Goal: Information Seeking & Learning: Learn about a topic

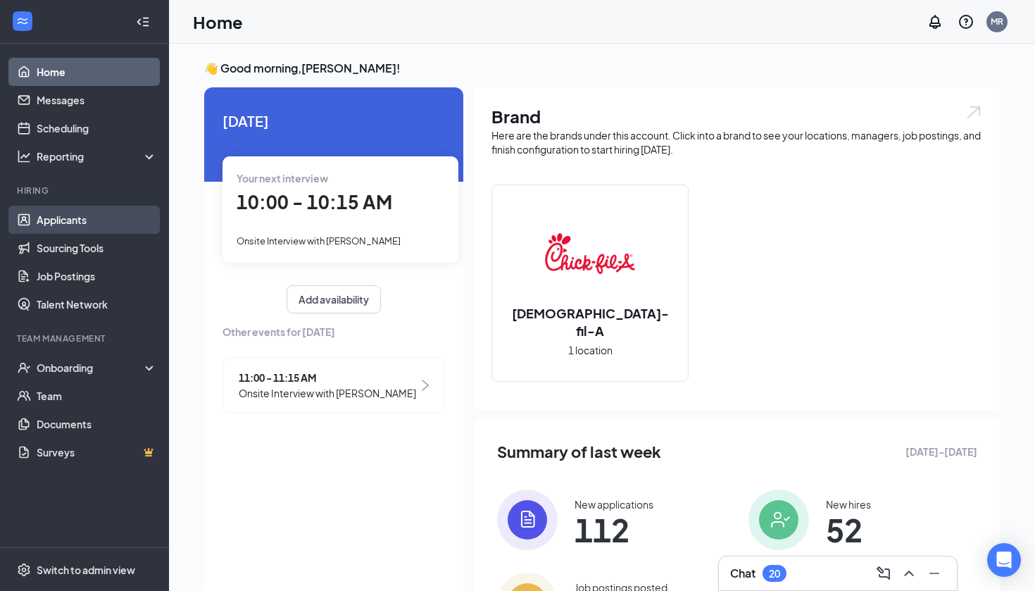
click at [55, 231] on link "Applicants" at bounding box center [97, 220] width 120 height 28
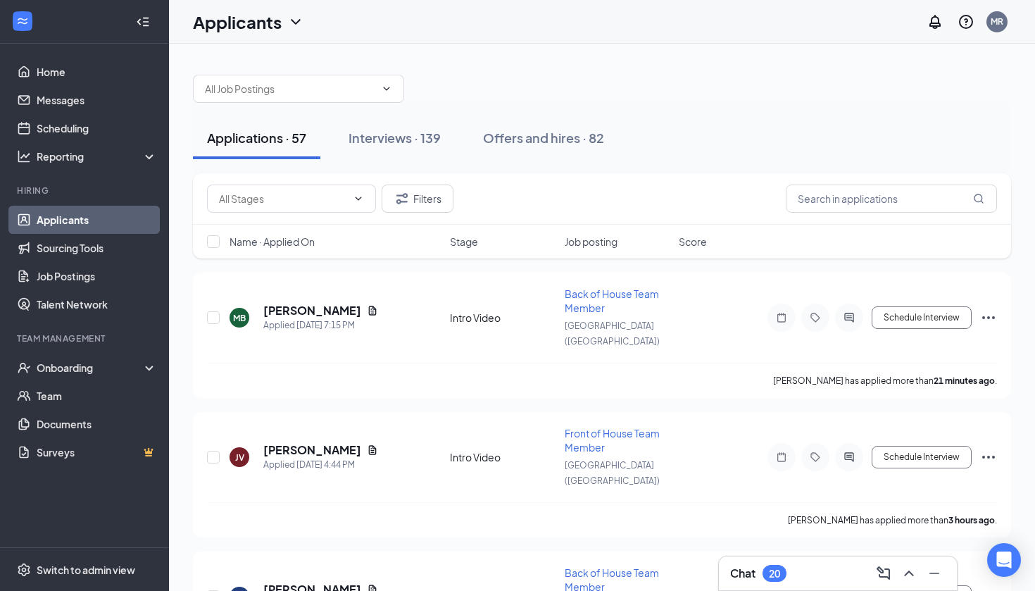
click at [76, 220] on link "Applicants" at bounding box center [97, 220] width 120 height 28
click at [76, 365] on div "Onboarding" at bounding box center [91, 367] width 108 height 14
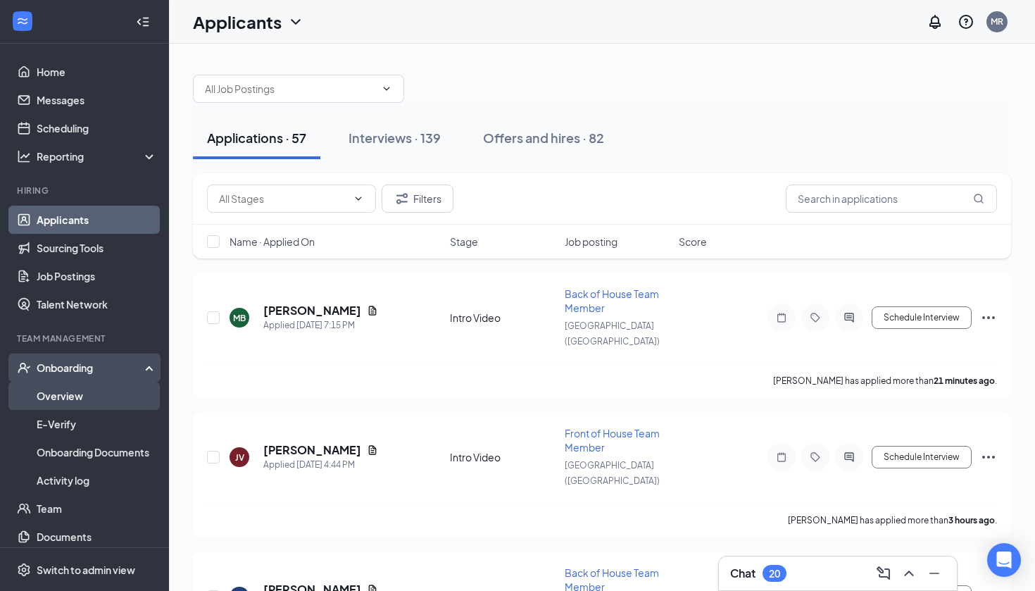
click at [76, 384] on link "Overview" at bounding box center [97, 396] width 120 height 28
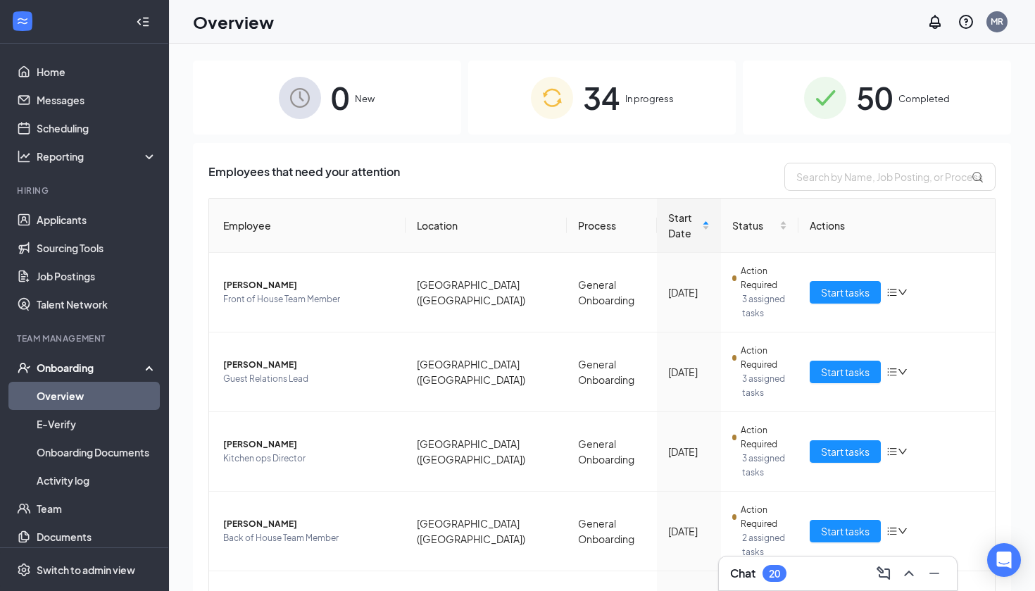
click at [661, 109] on div "34 In progress" at bounding box center [602, 98] width 268 height 74
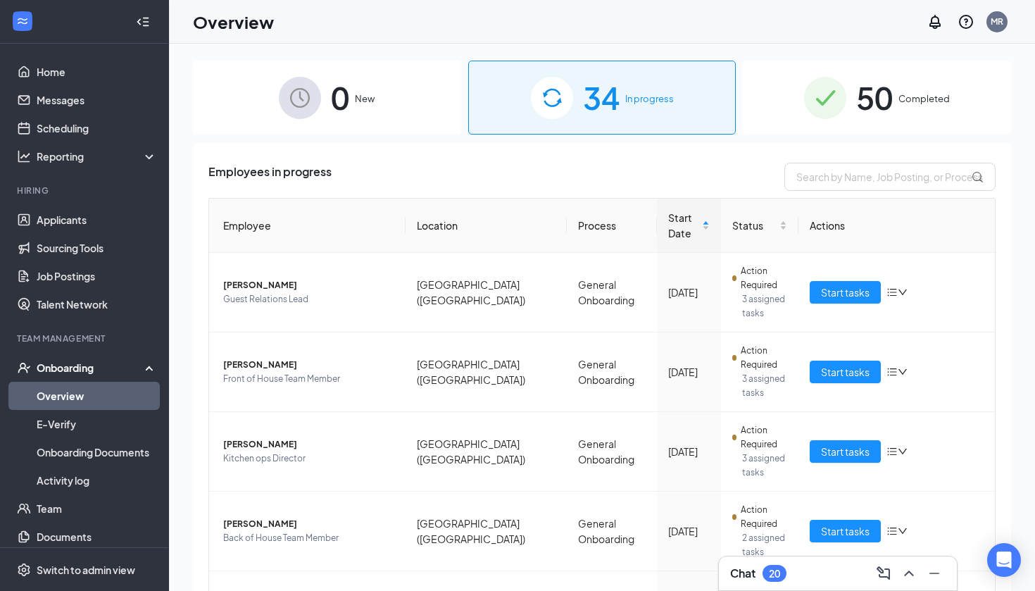
click at [905, 91] on div "50 Completed" at bounding box center [877, 98] width 268 height 74
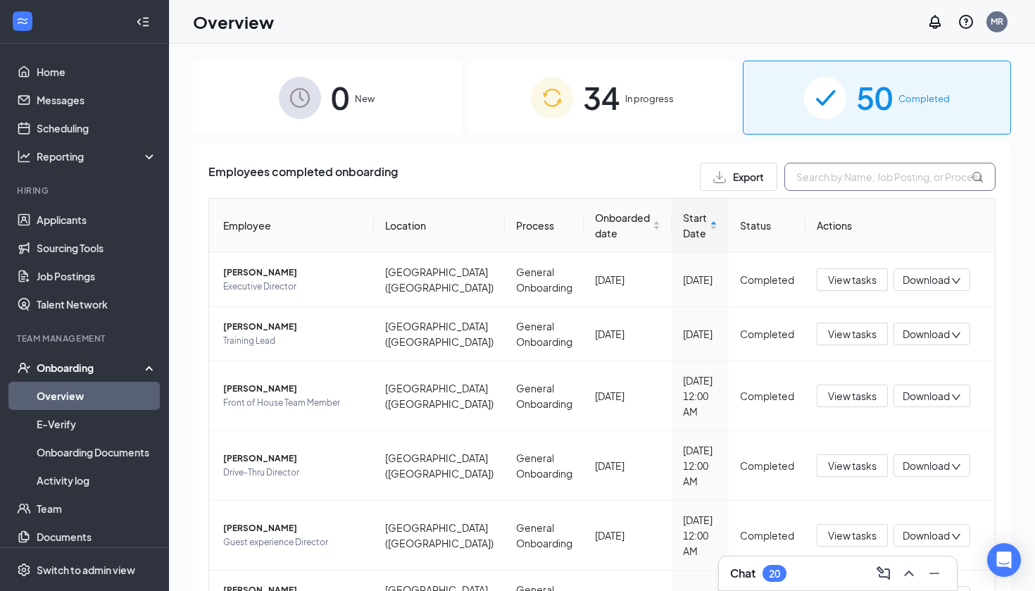
click at [872, 176] on input "text" at bounding box center [889, 177] width 211 height 28
type input "devon"
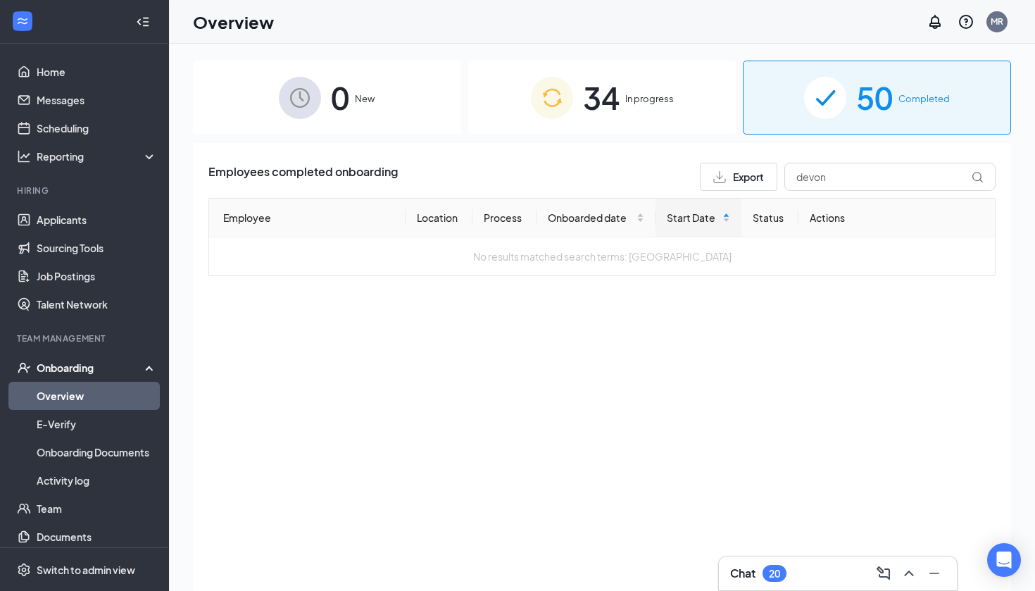
click at [632, 94] on span "In progress" at bounding box center [649, 99] width 49 height 14
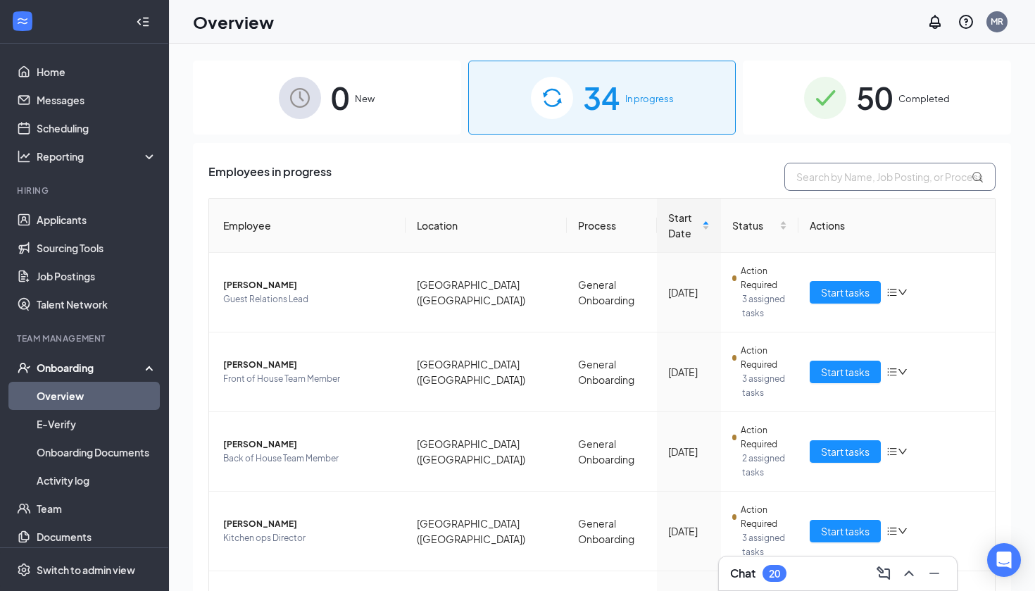
click at [849, 188] on input "text" at bounding box center [889, 177] width 211 height 28
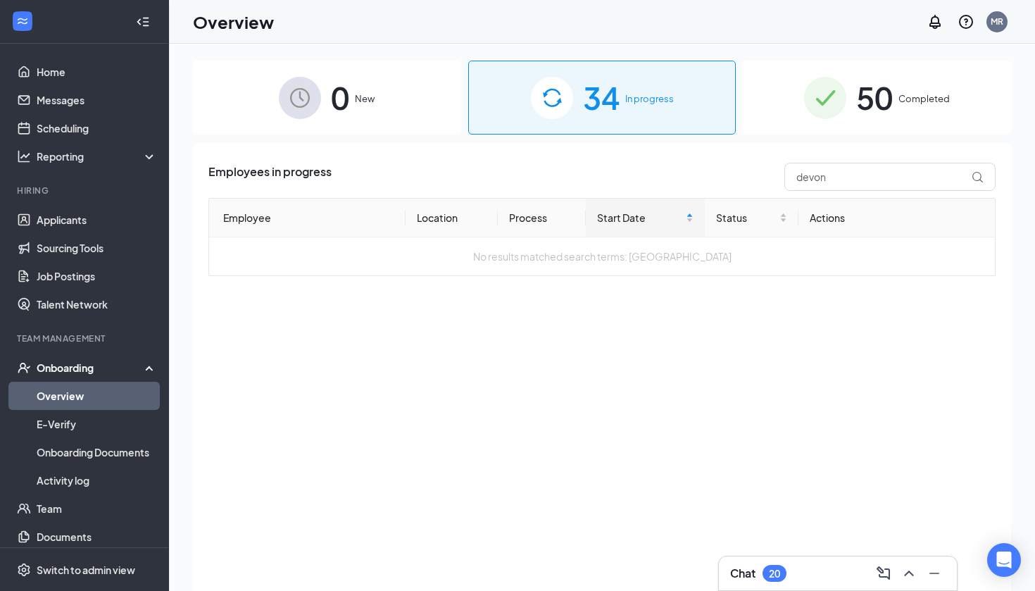
click at [739, 179] on div "Employees in progress [GEOGRAPHIC_DATA]" at bounding box center [601, 177] width 787 height 28
click at [830, 180] on input "devon" at bounding box center [889, 177] width 211 height 28
type input "dev"
click at [872, 101] on span "50" at bounding box center [874, 97] width 37 height 49
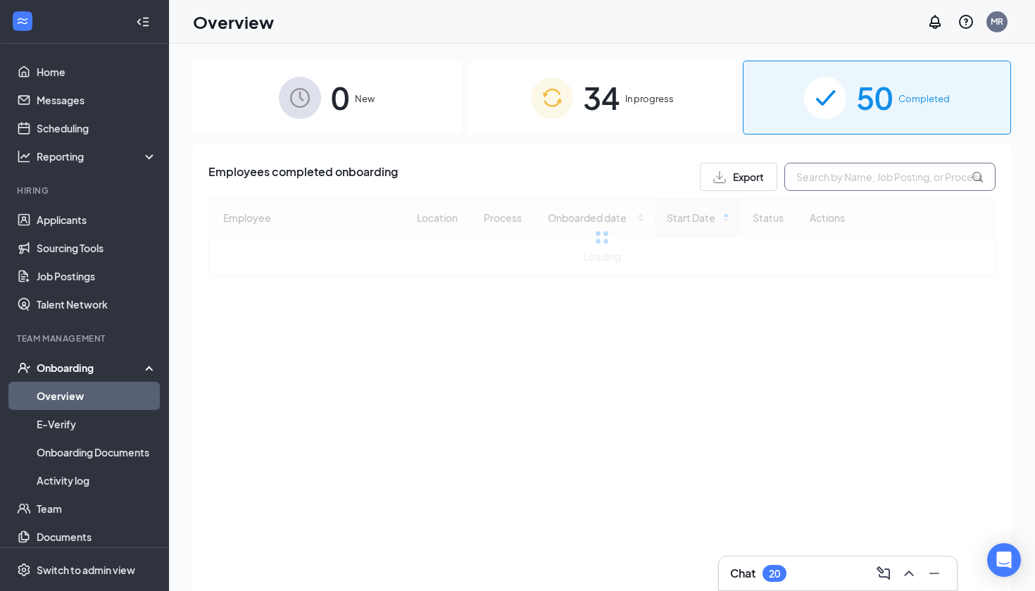
click at [815, 180] on input "text" at bounding box center [889, 177] width 211 height 28
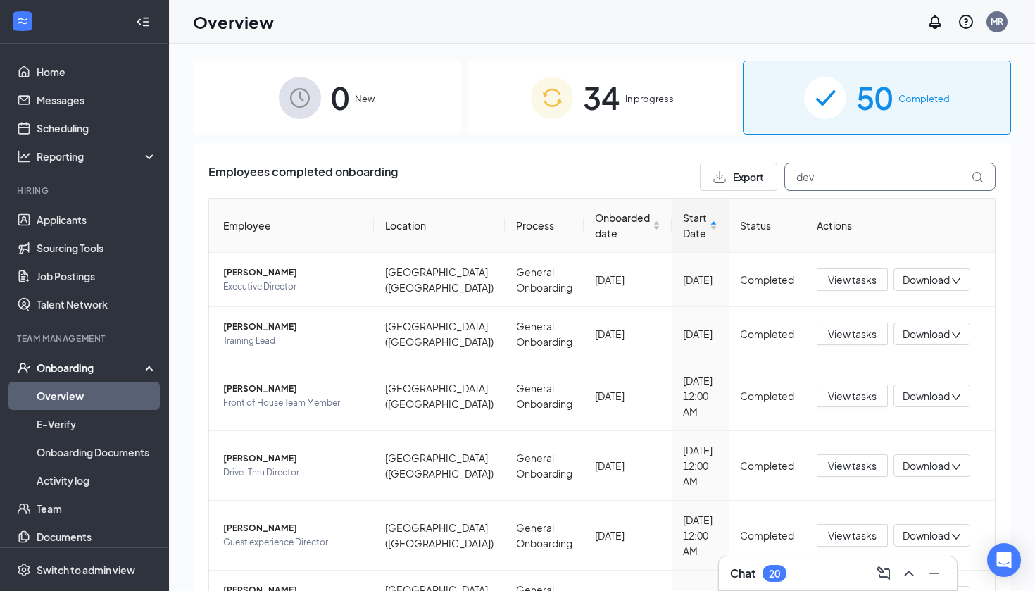
type input "dev"
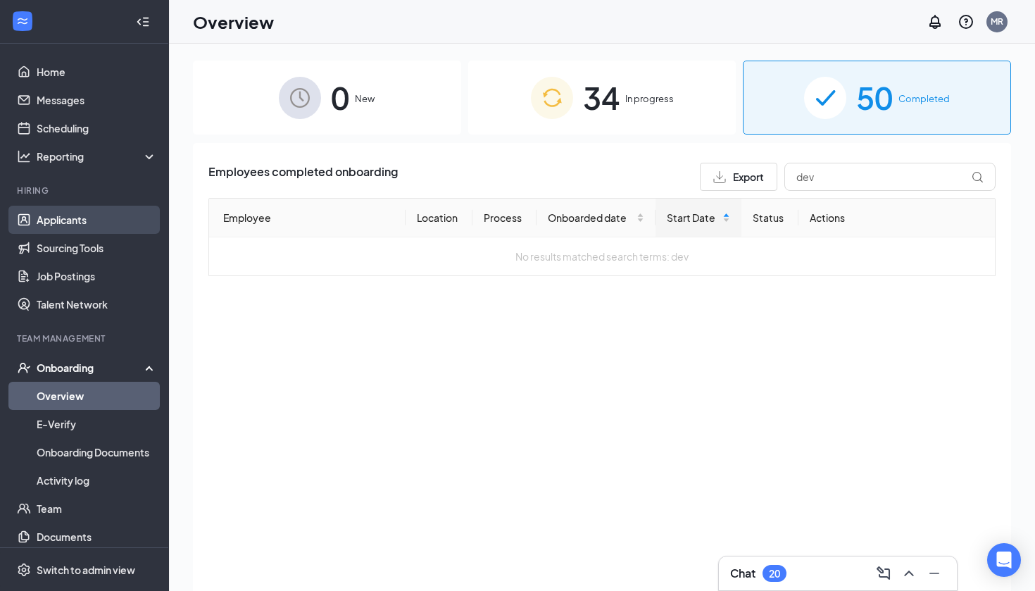
click at [72, 220] on link "Applicants" at bounding box center [97, 220] width 120 height 28
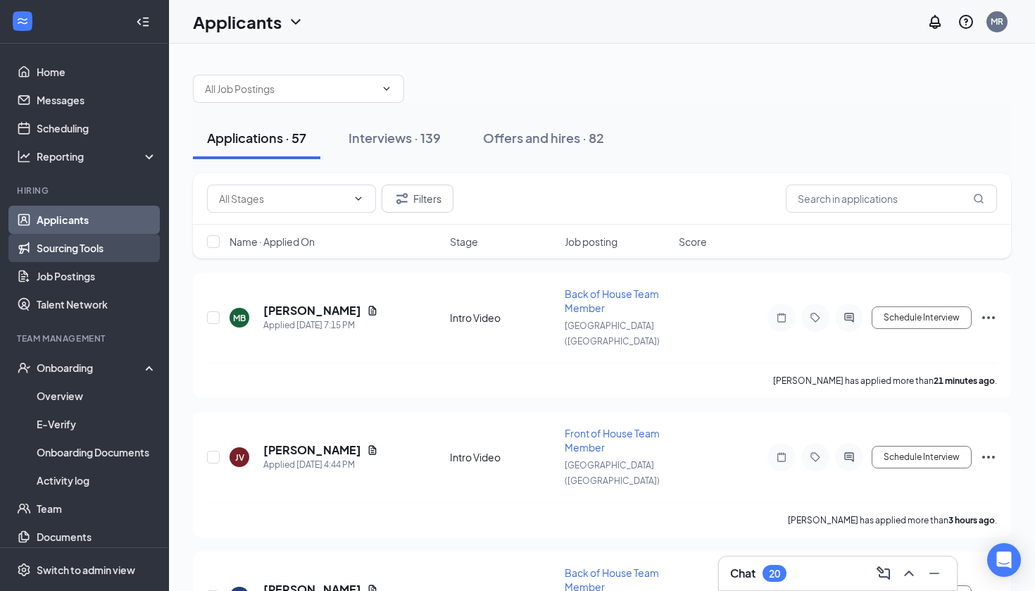
click at [91, 245] on link "Sourcing Tools" at bounding box center [97, 248] width 120 height 28
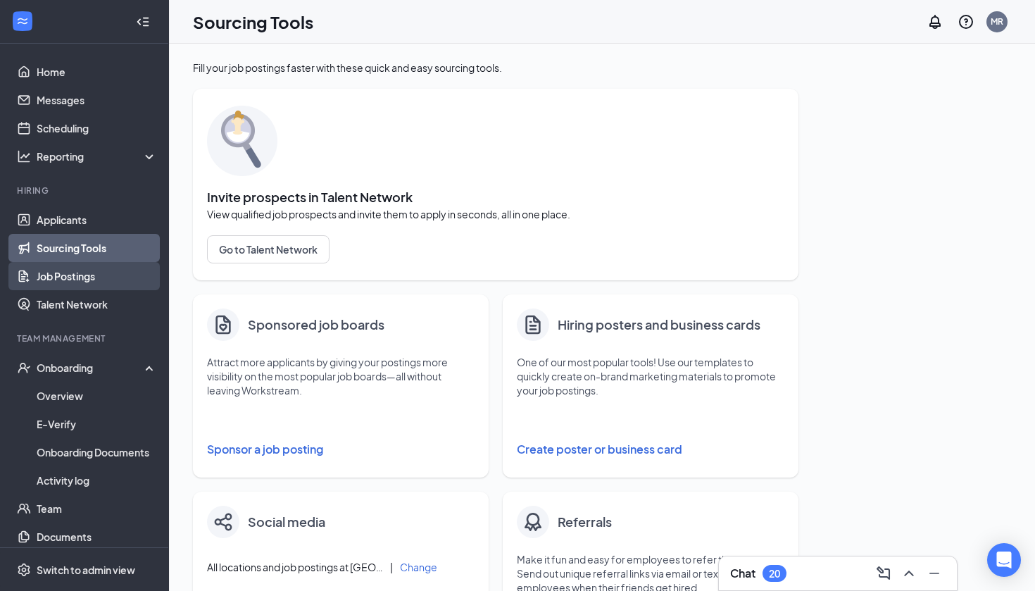
click at [63, 284] on link "Job Postings" at bounding box center [97, 276] width 120 height 28
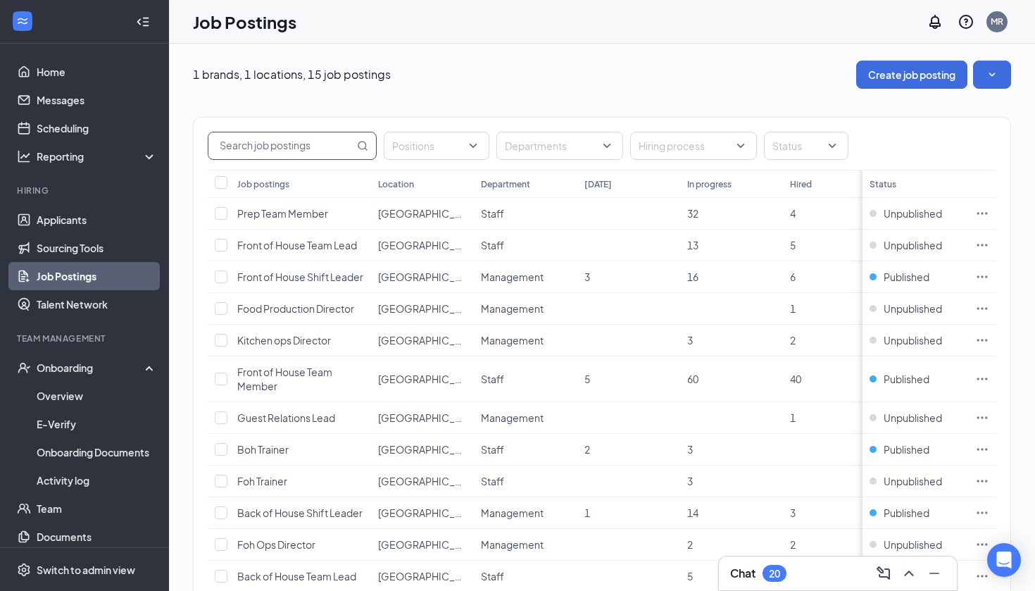
click at [340, 150] on input "text" at bounding box center [281, 145] width 146 height 27
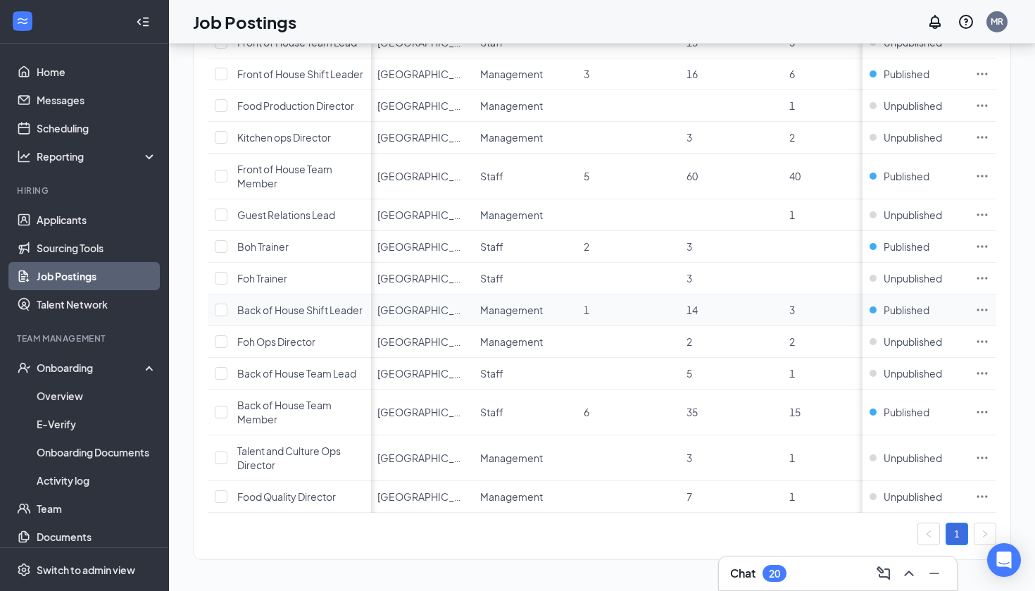
scroll to position [217, 0]
click at [272, 344] on span "Foh Ops Director" at bounding box center [276, 341] width 78 height 13
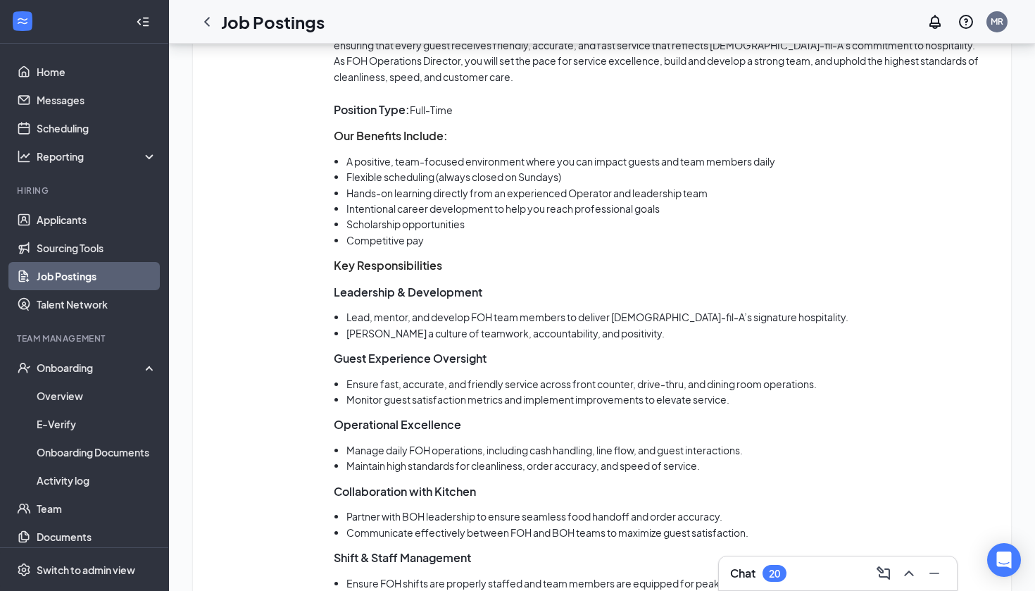
scroll to position [903, 0]
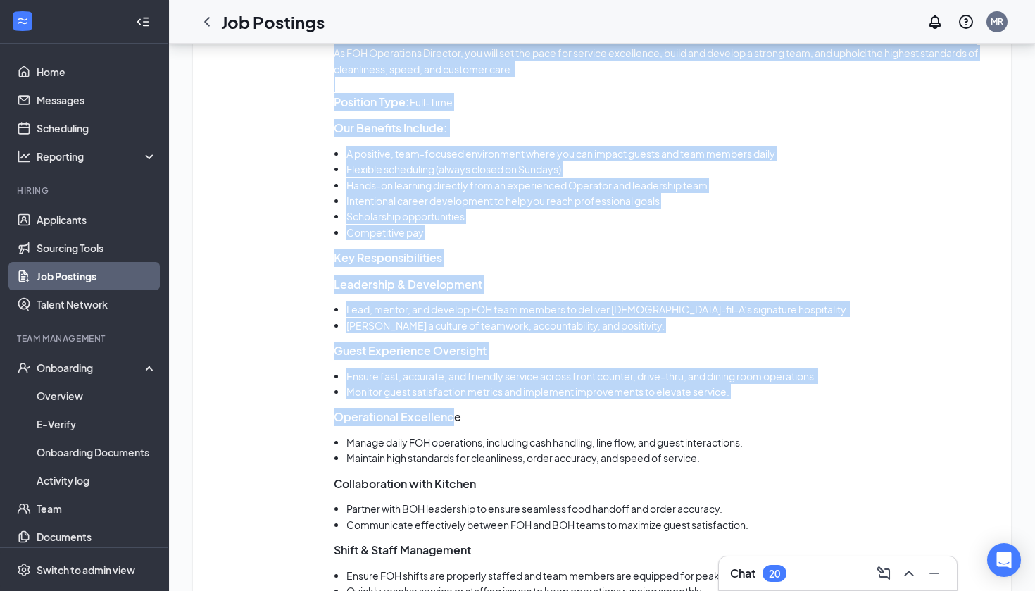
drag, startPoint x: 326, startPoint y: 278, endPoint x: 406, endPoint y: 375, distance: 126.0
click at [456, 425] on div "Job description [DEMOGRAPHIC_DATA]-fil-A Odessa is seeking a highly skilled and…" at bounding box center [602, 498] width 790 height 1005
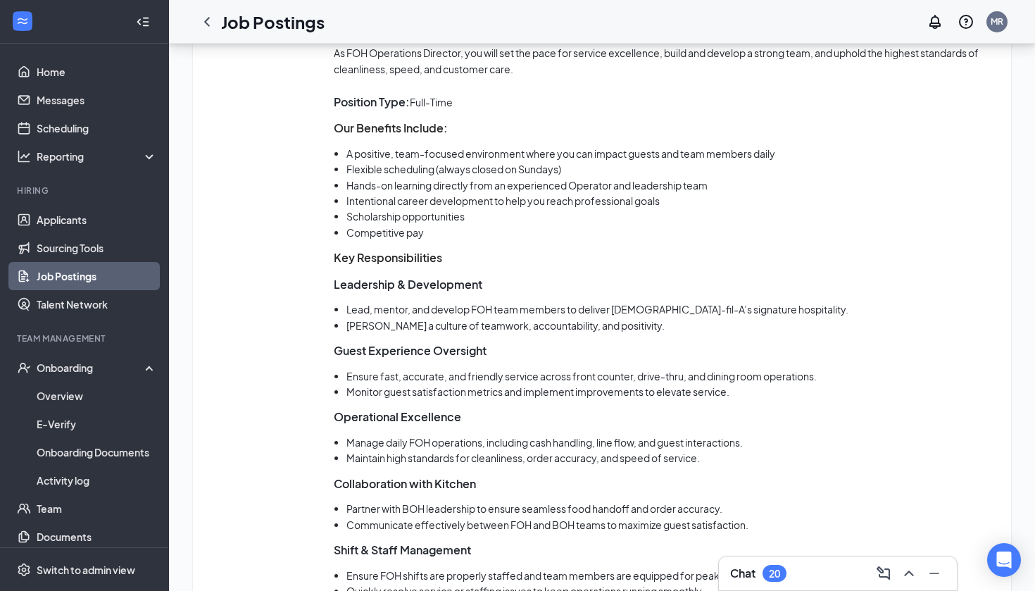
click at [399, 368] on li "Ensure fast, accurate, and friendly service across front counter, drive-thru, a…" at bounding box center [671, 375] width 651 height 15
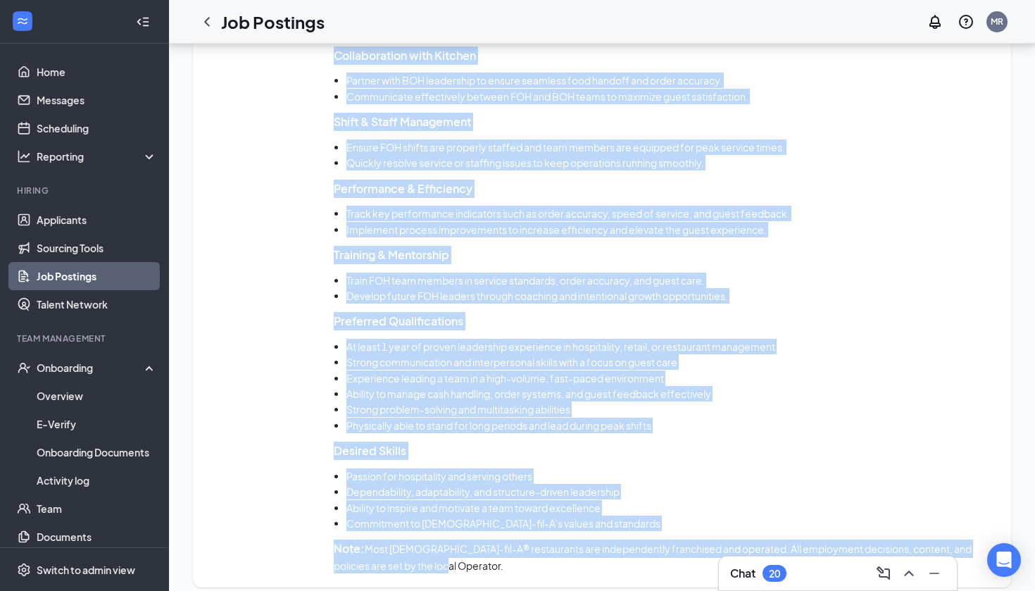
scroll to position [1338, 0]
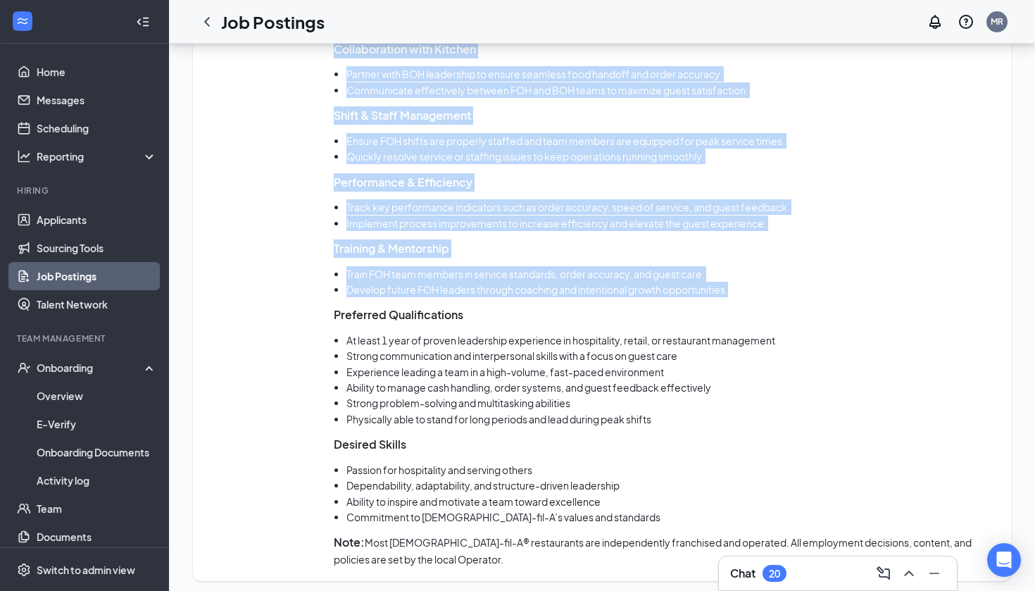
drag, startPoint x: 335, startPoint y: 284, endPoint x: 807, endPoint y: 285, distance: 471.7
click at [807, 285] on div "[DEMOGRAPHIC_DATA]-fil-A Odessa is seeking a highly skilled and motivated FOH O…" at bounding box center [665, 63] width 663 height 1005
copy div "Loremipsum & Dolorsitame Cons, adipis, eli seddoei TEM inci utlabor et dolorem …"
click at [70, 219] on link "Applicants" at bounding box center [97, 220] width 120 height 28
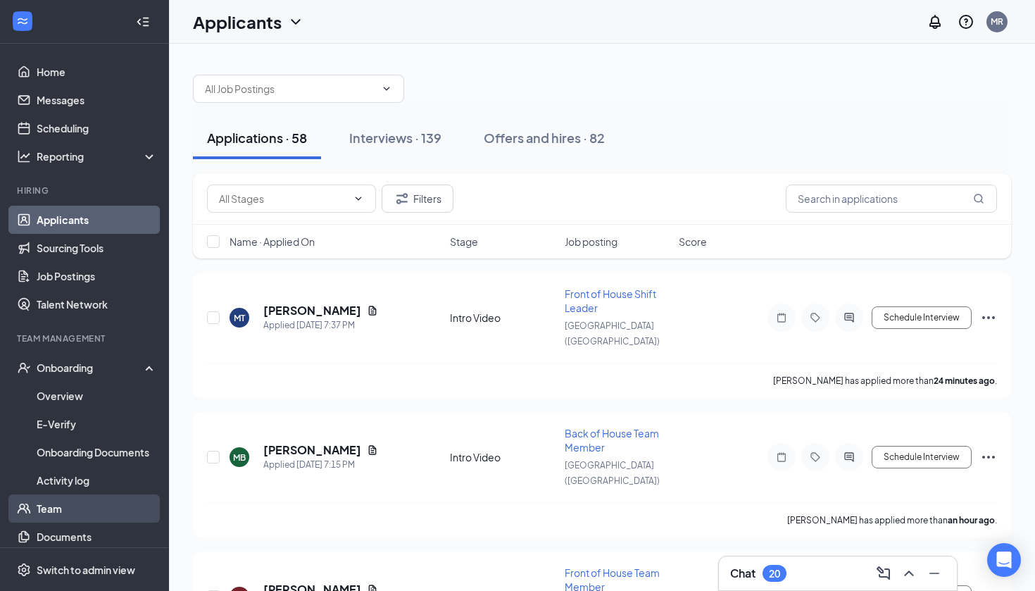
click at [54, 515] on link "Team" at bounding box center [97, 508] width 120 height 28
